Goal: Task Accomplishment & Management: Manage account settings

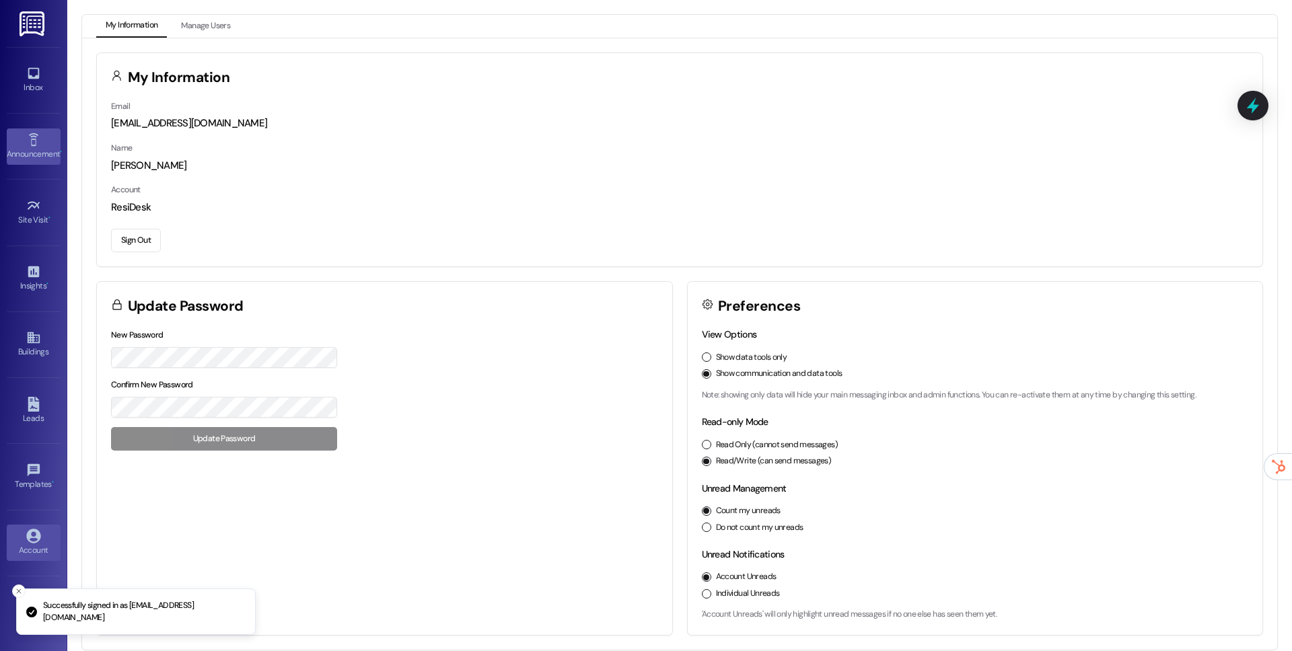
click at [48, 162] on link "Announcement •" at bounding box center [34, 147] width 54 height 36
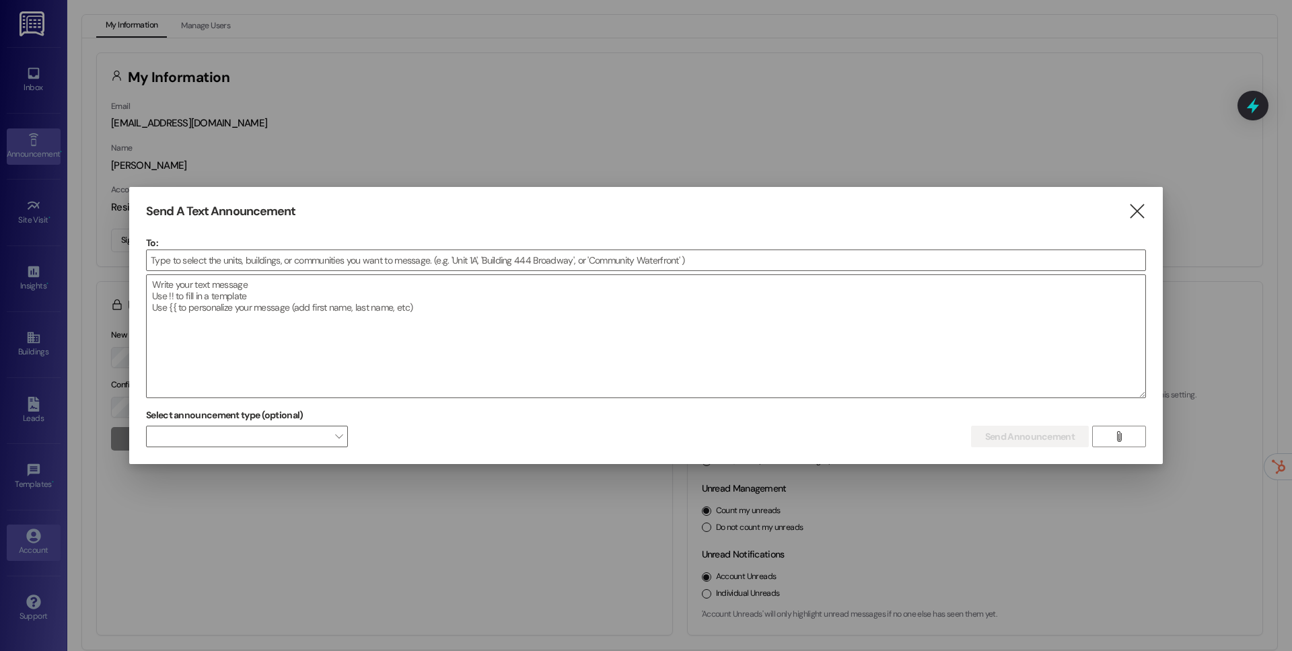
click at [48, 235] on div at bounding box center [646, 325] width 1292 height 651
click at [45, 221] on div at bounding box center [646, 325] width 1292 height 651
click at [1147, 211] on div "Send A Text Announcement  To:  Drop image file here Select announcement type …" at bounding box center [645, 326] width 1033 height 278
click at [1144, 211] on icon "" at bounding box center [1137, 212] width 18 height 14
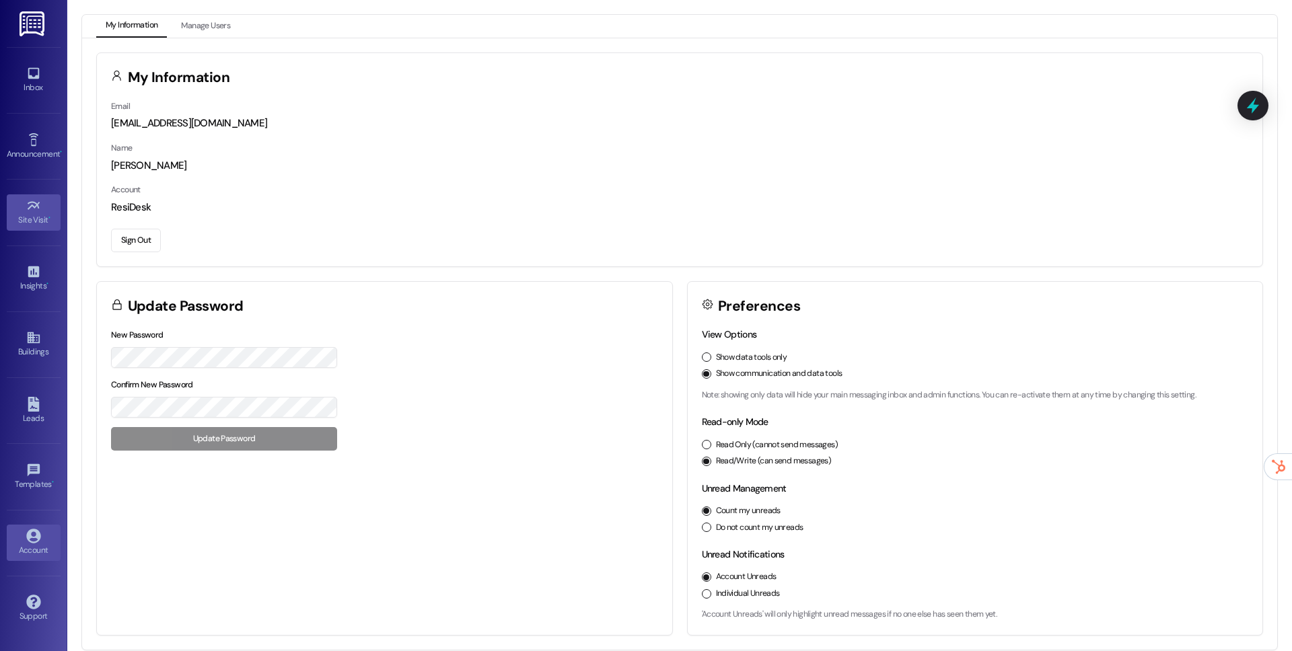
click at [35, 217] on div "Site Visit •" at bounding box center [33, 219] width 67 height 13
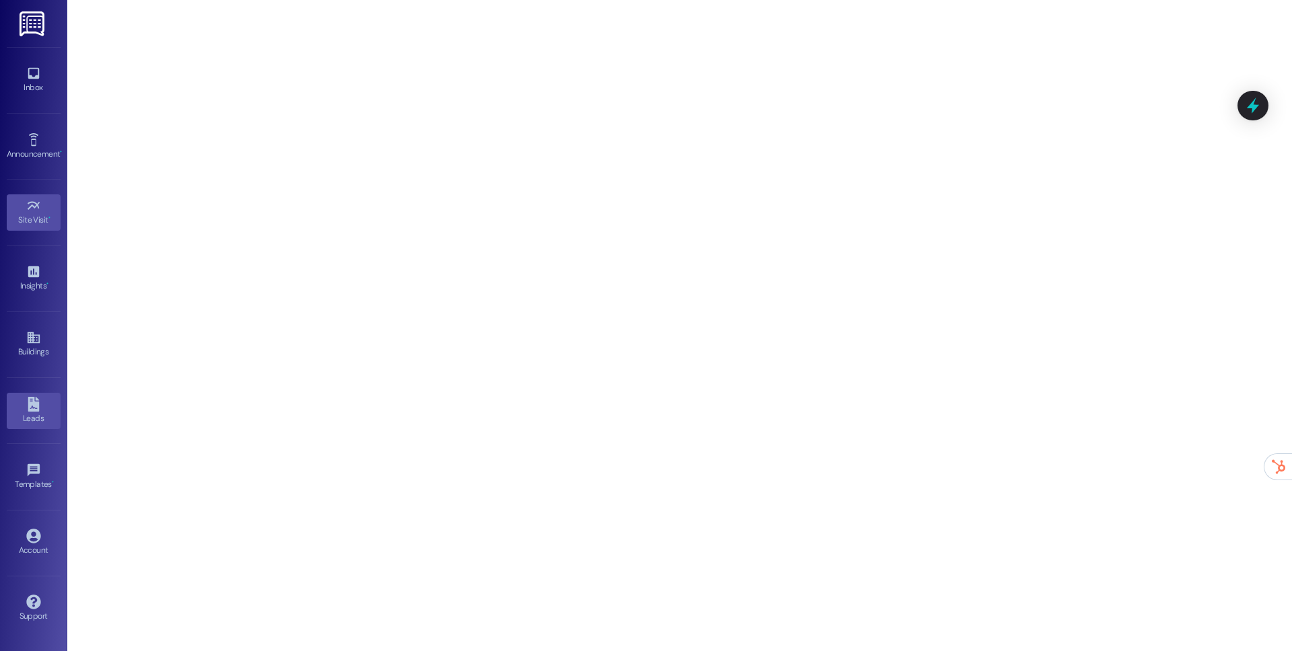
click at [30, 423] on div "Leads" at bounding box center [33, 418] width 67 height 13
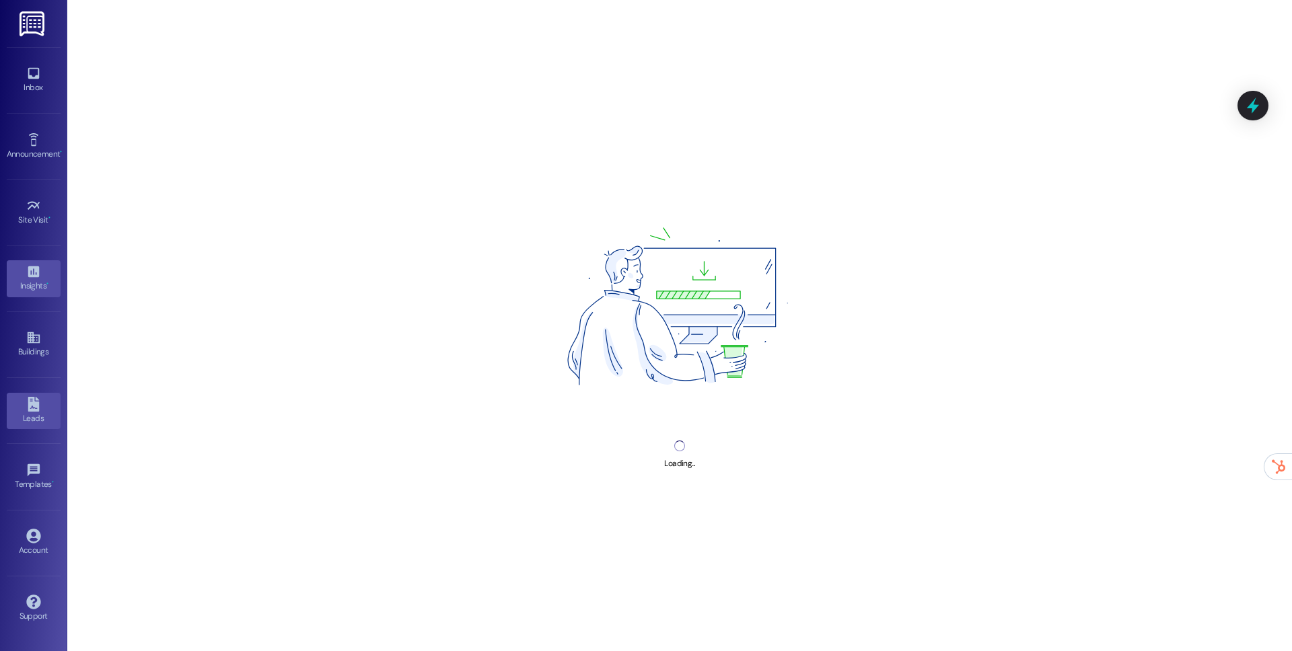
click at [30, 278] on icon at bounding box center [33, 271] width 15 height 15
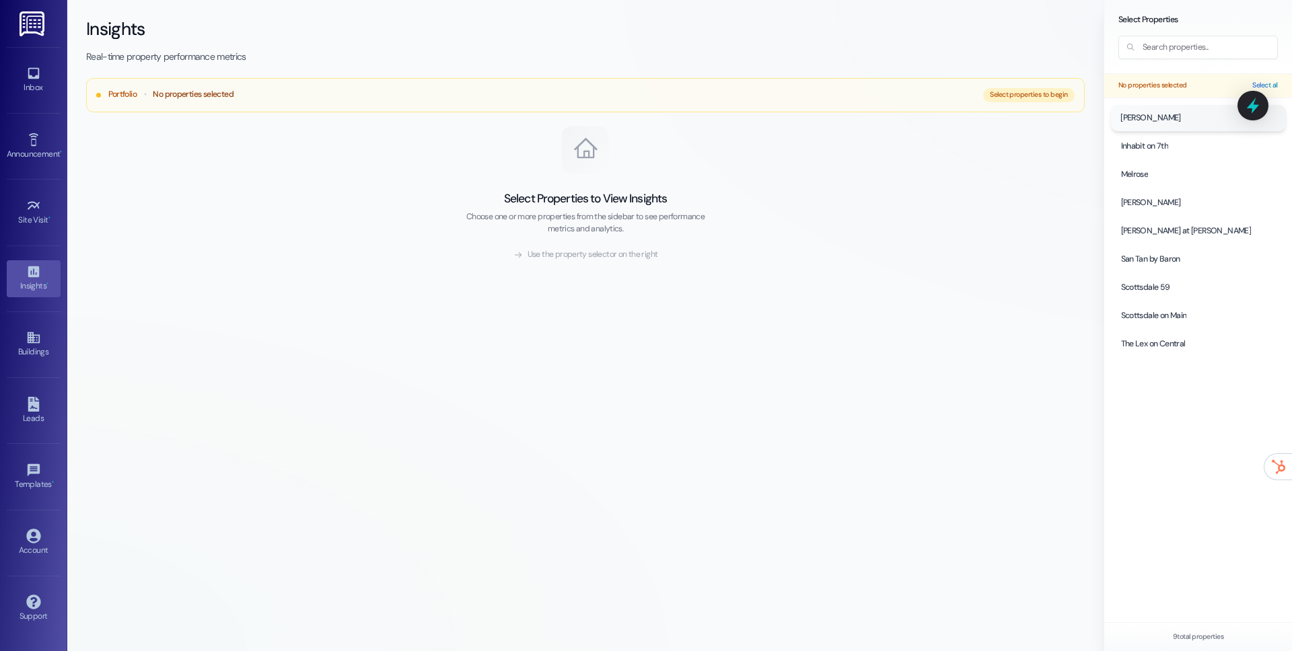
click at [1182, 116] on div at bounding box center [1198, 118] width 175 height 26
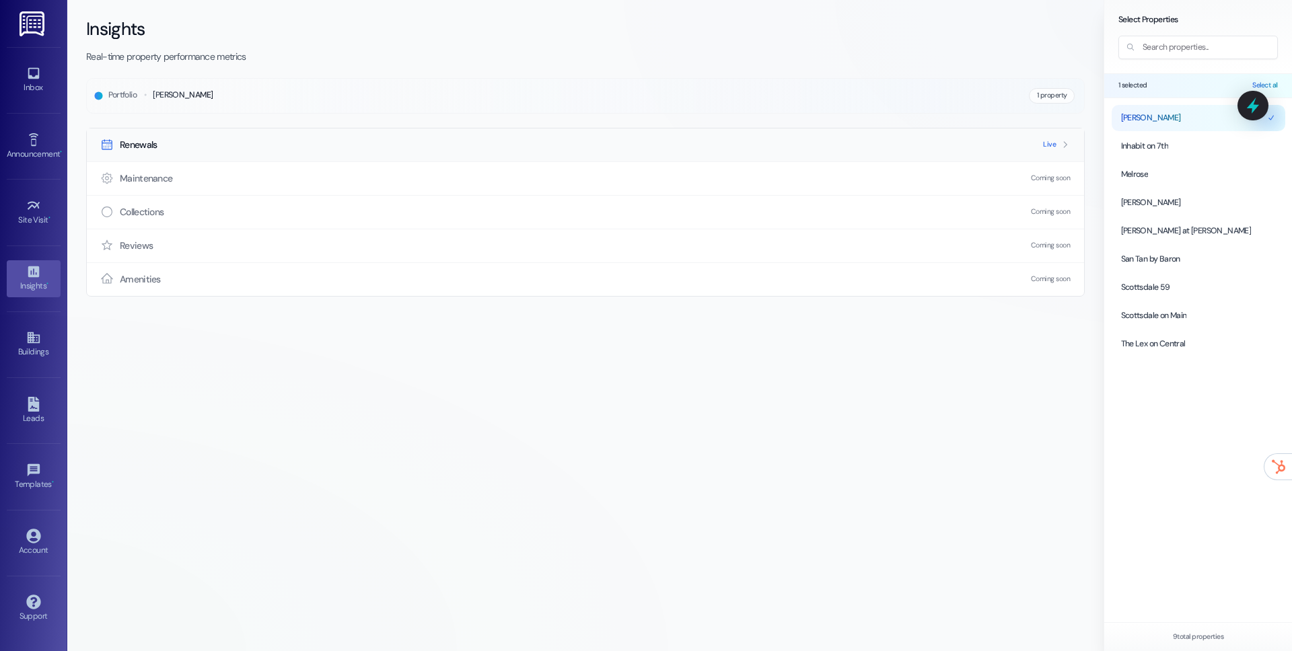
click at [373, 147] on div "Renewals Live" at bounding box center [585, 145] width 997 height 33
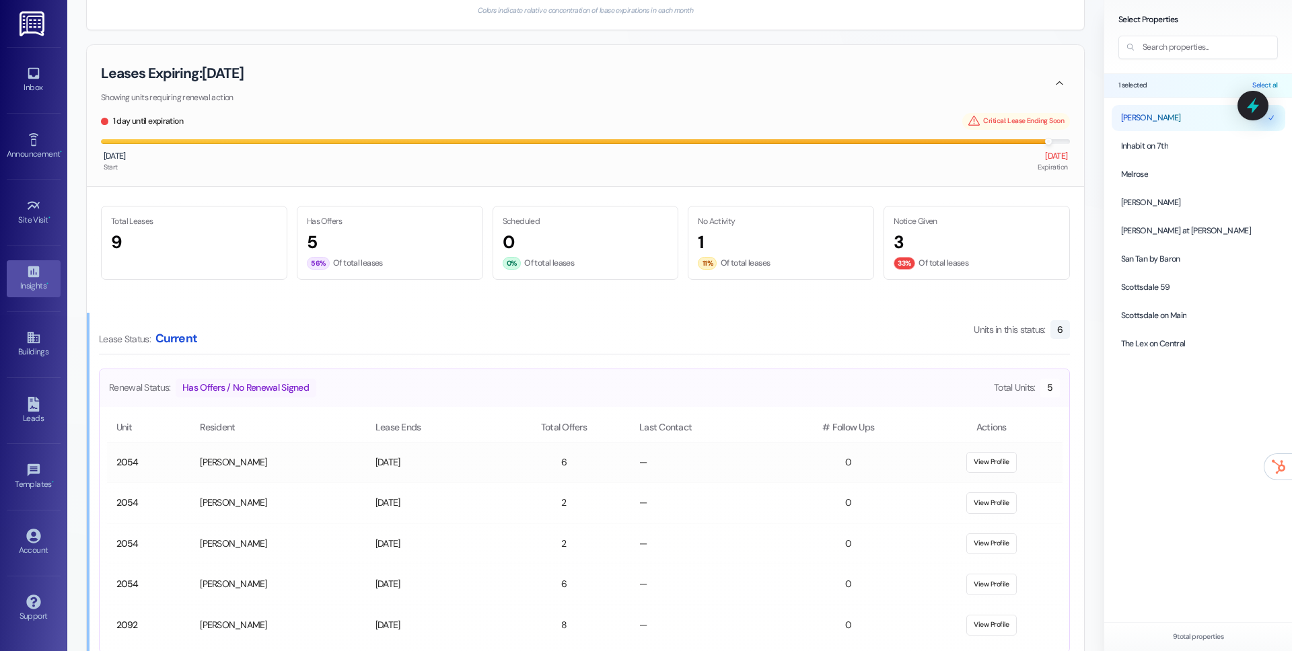
scroll to position [524, 0]
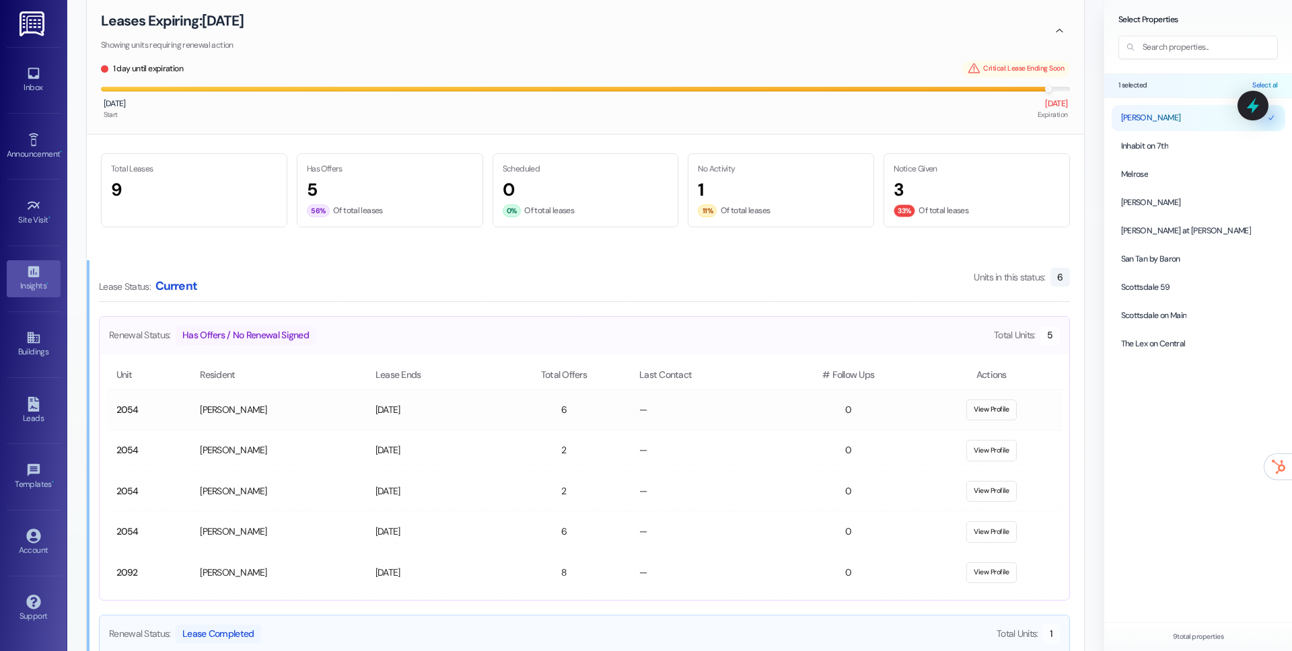
click at [984, 418] on button "View Profile" at bounding box center [991, 411] width 50 height 22
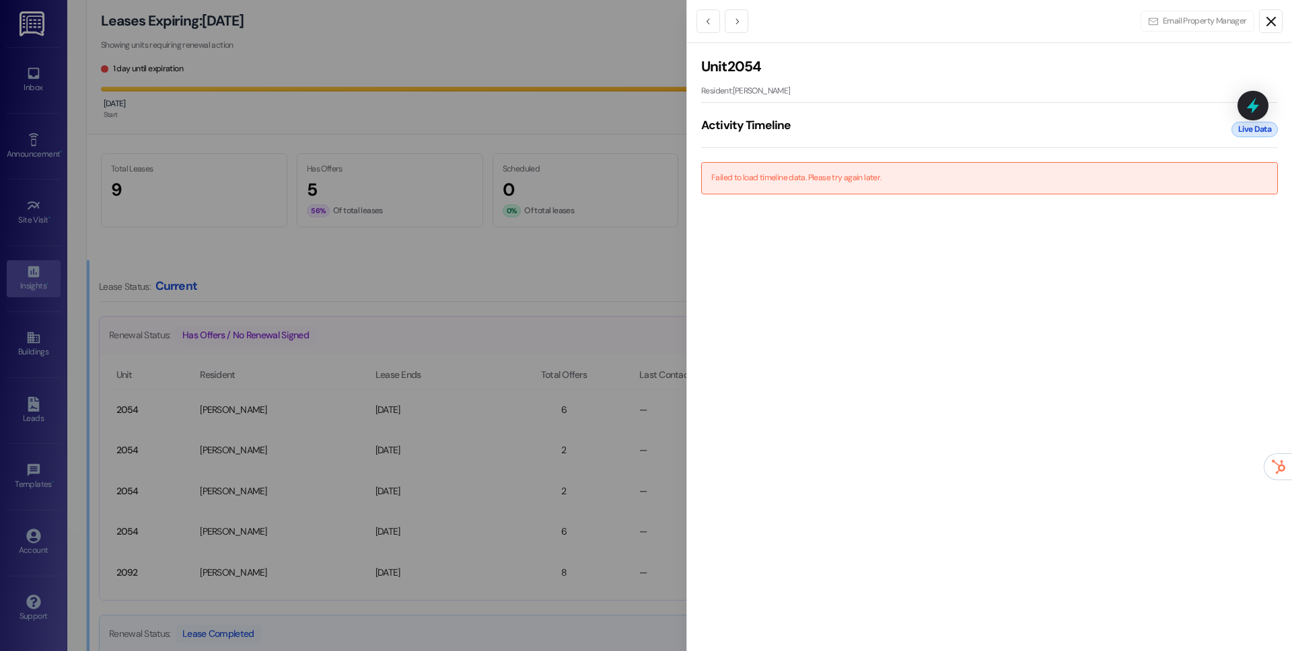
click at [1276, 23] on icon "Close" at bounding box center [1271, 21] width 16 height 16
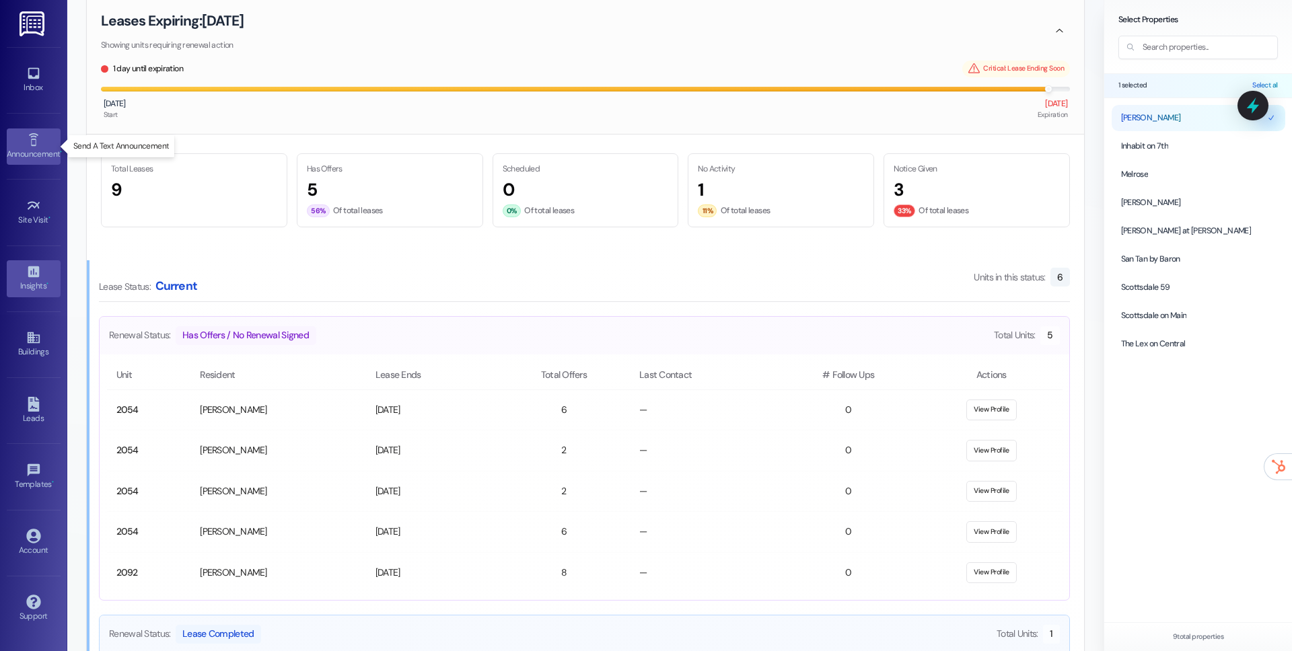
click at [36, 149] on div "Announcement •" at bounding box center [33, 153] width 67 height 13
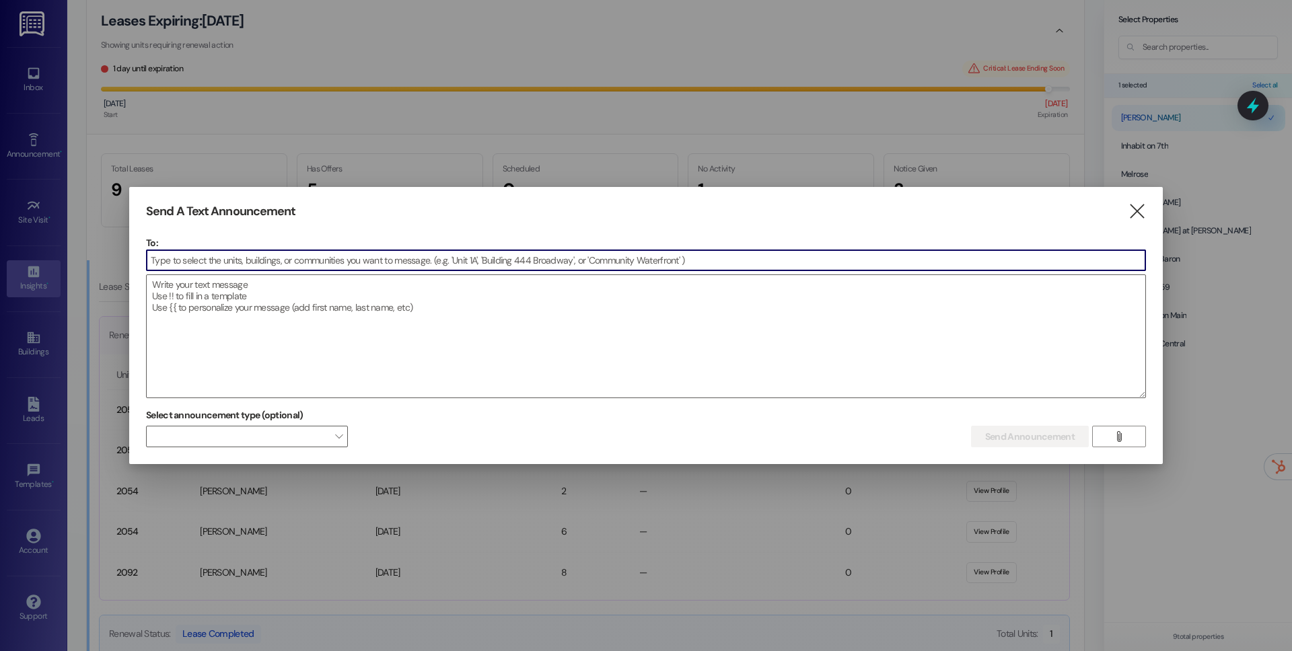
click at [33, 207] on div at bounding box center [646, 325] width 1292 height 651
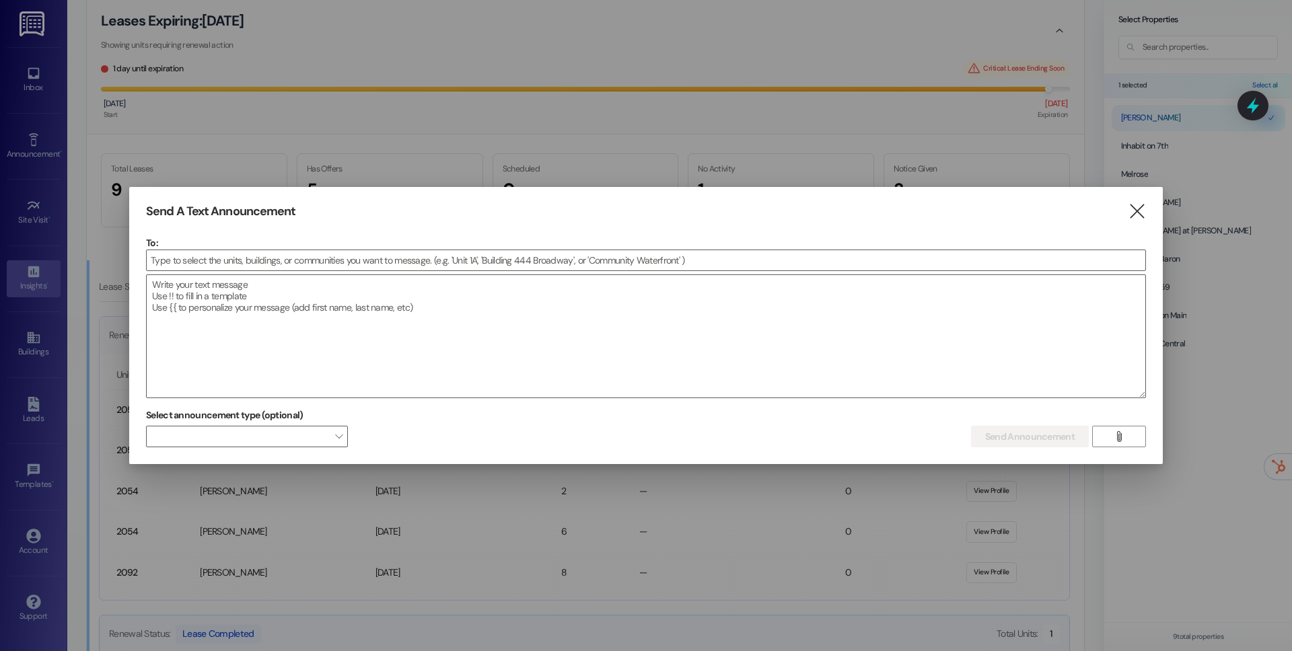
click at [33, 207] on div at bounding box center [646, 325] width 1292 height 651
click at [1137, 212] on icon "" at bounding box center [1137, 212] width 18 height 14
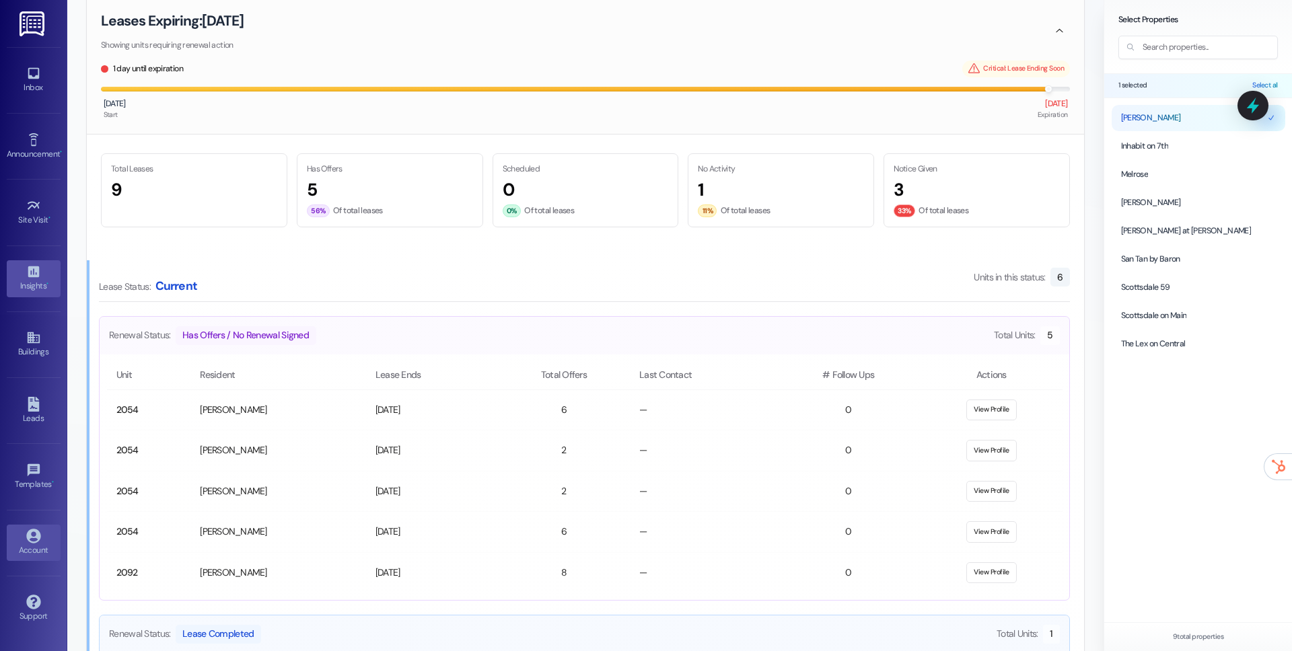
click at [40, 550] on div "Account" at bounding box center [33, 550] width 67 height 13
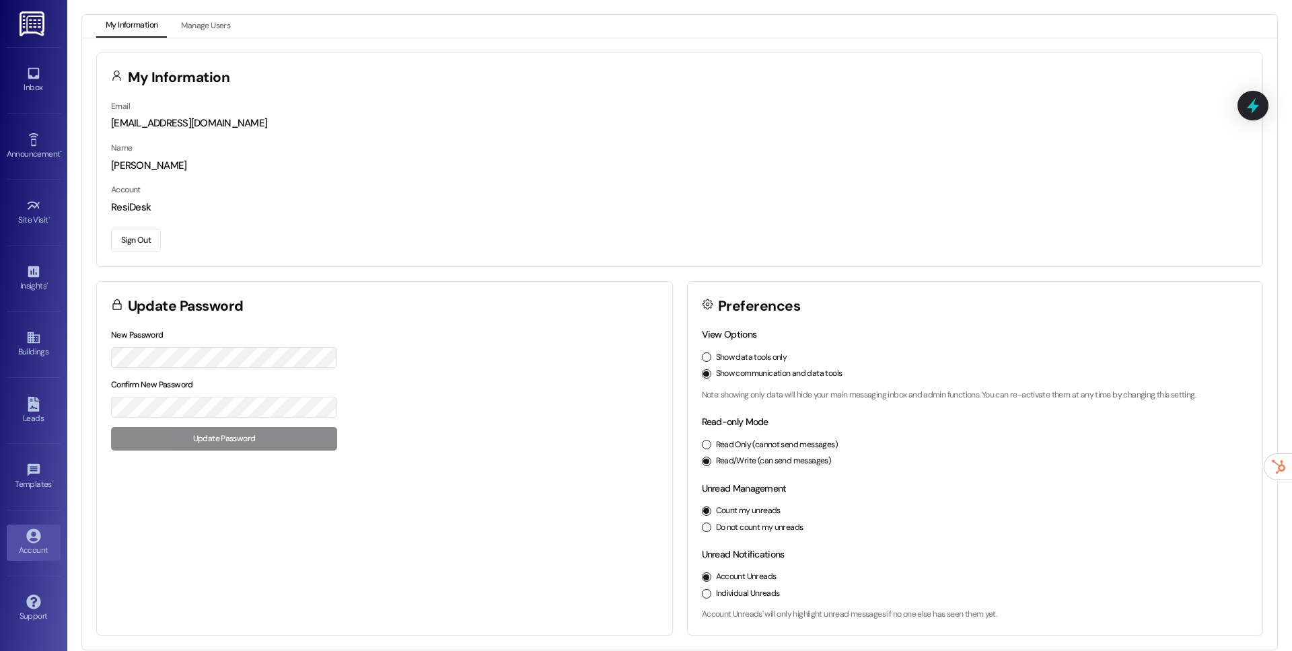
click at [127, 238] on button "Sign Out" at bounding box center [136, 241] width 50 height 24
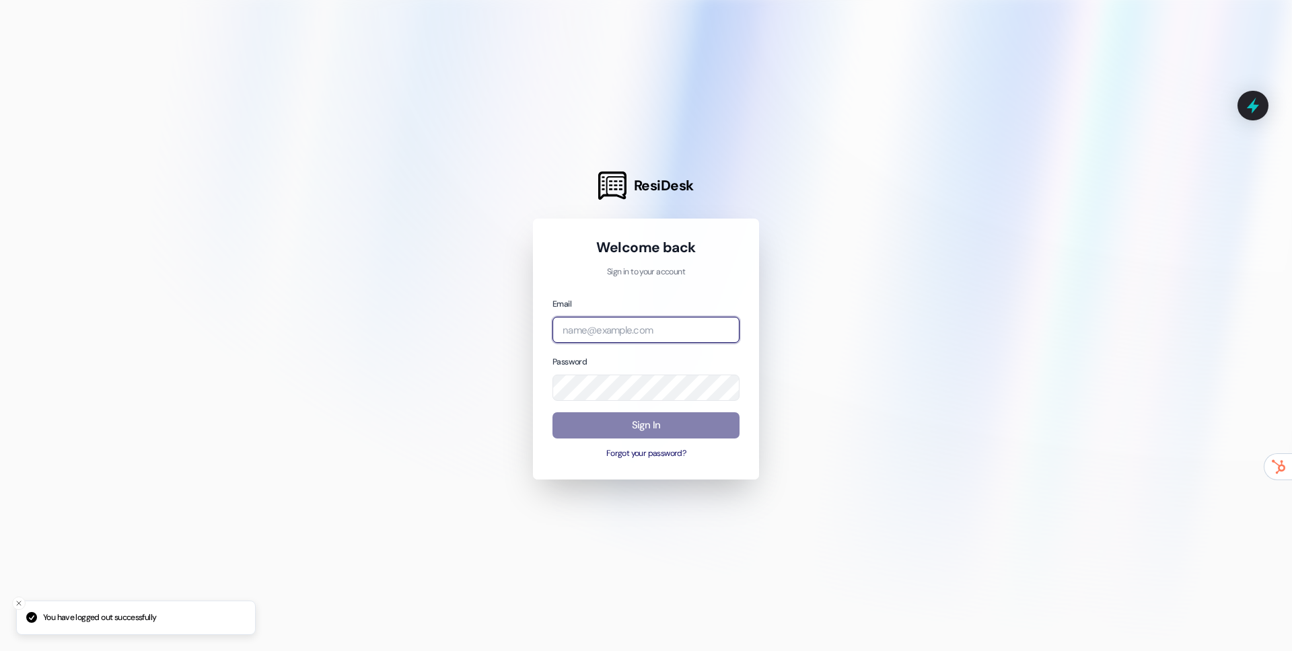
click at [595, 333] on input "email" at bounding box center [645, 330] width 187 height 26
type input "[EMAIL_ADDRESS][DOMAIN_NAME]"
